Goal: Obtain resource: Download file/media

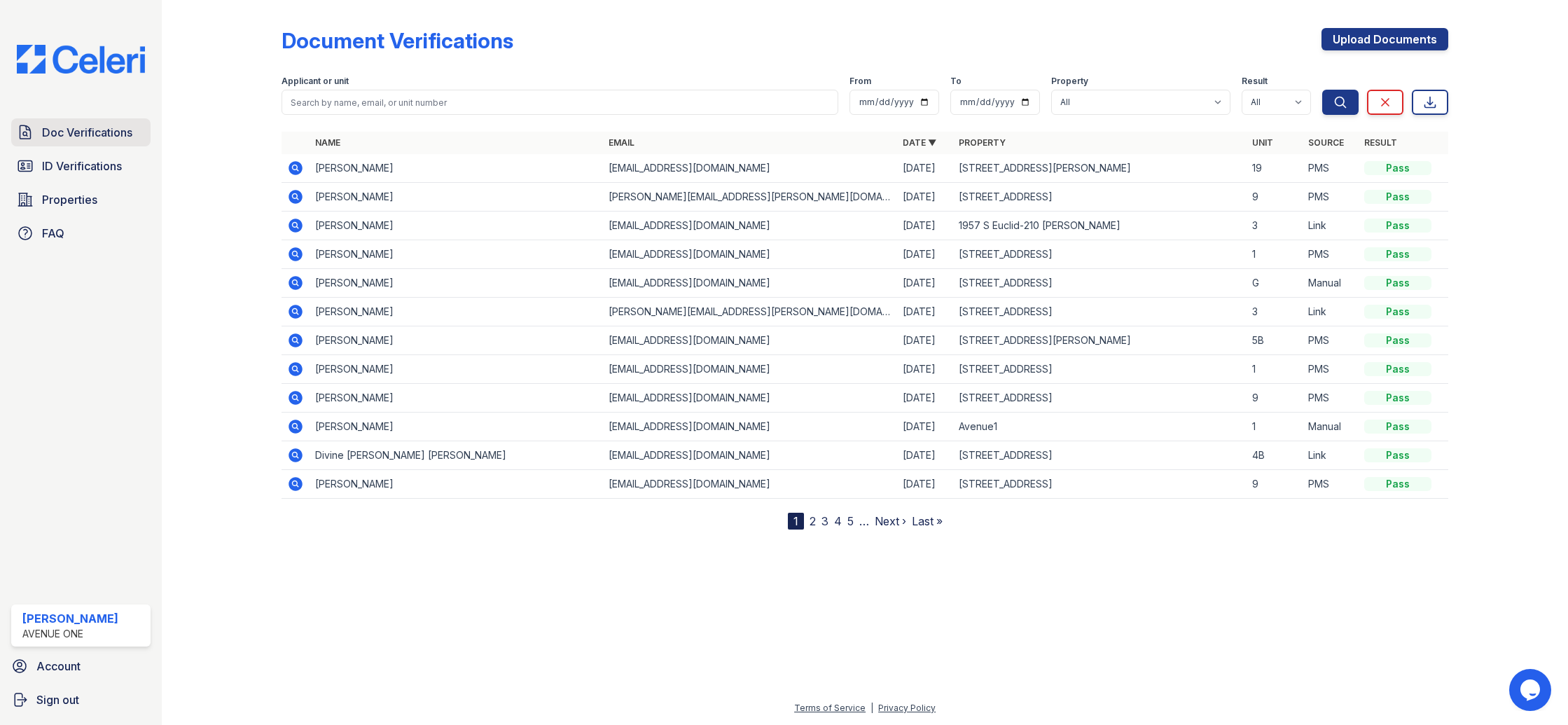
click at [108, 133] on span "Doc Verifications" at bounding box center [87, 132] width 91 height 17
click at [295, 281] on icon at bounding box center [294, 282] width 4 height 4
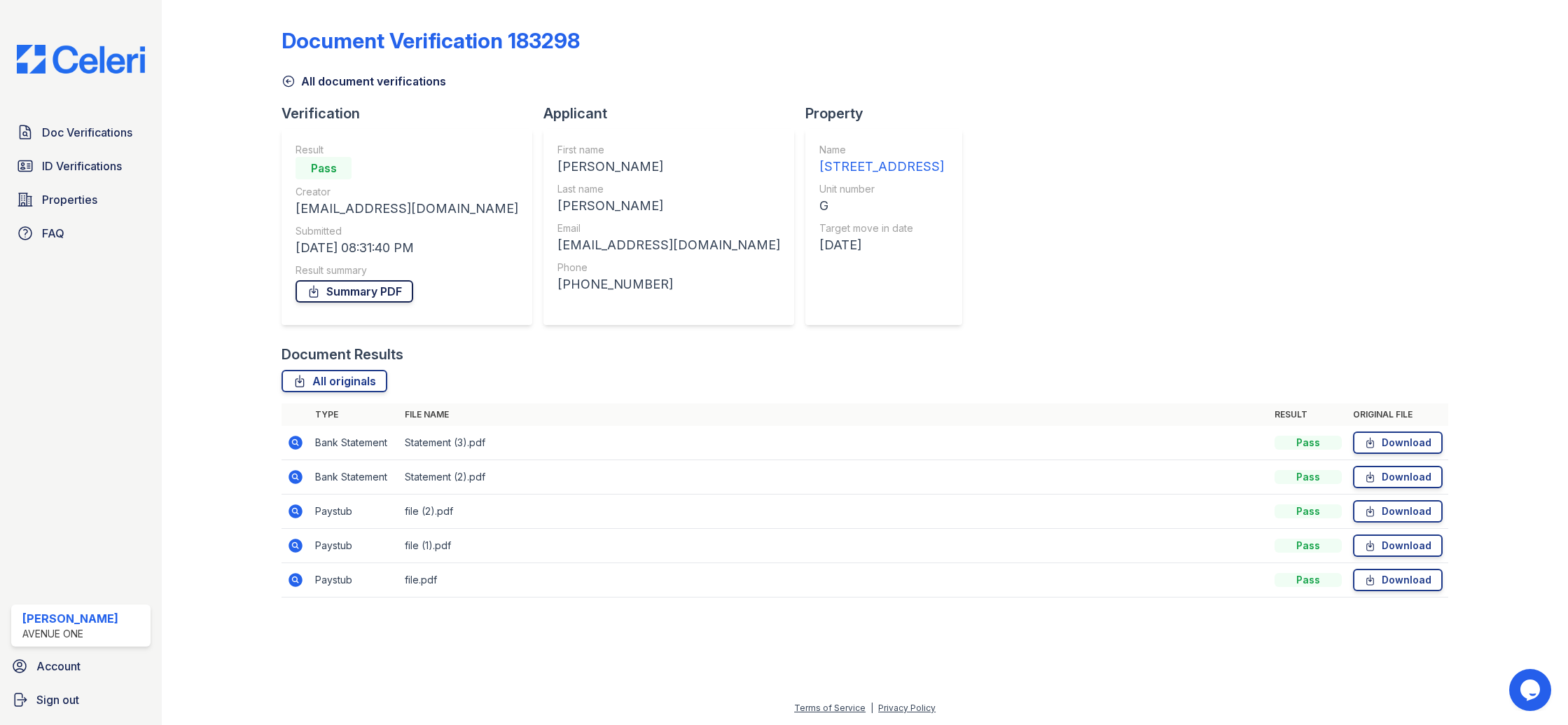
click at [354, 291] on link "Summary PDF" at bounding box center [354, 292] width 118 height 22
